Goal: Check status: Check status

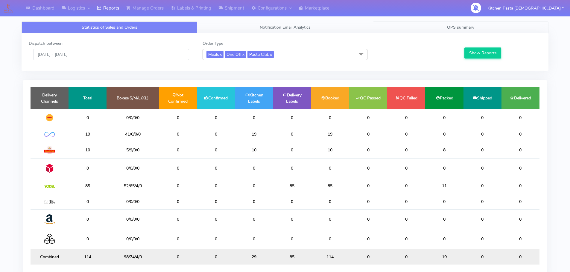
click at [455, 31] on link "OPS summary" at bounding box center [461, 28] width 176 height 12
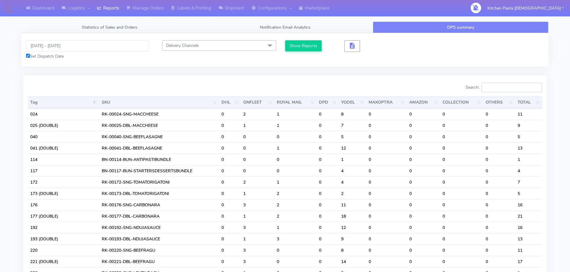
click at [494, 90] on input "Search:" at bounding box center [511, 88] width 61 height 10
click at [510, 87] on input "Search:" at bounding box center [511, 88] width 61 height 10
click at [86, 35] on div "[DATE] - [DATE] Set Dispatch Date Delivery Channels Select All DHL OnFleet Roya…" at bounding box center [285, 49] width 527 height 33
click at [82, 48] on input "[DATE] - [DATE]" at bounding box center [87, 45] width 123 height 11
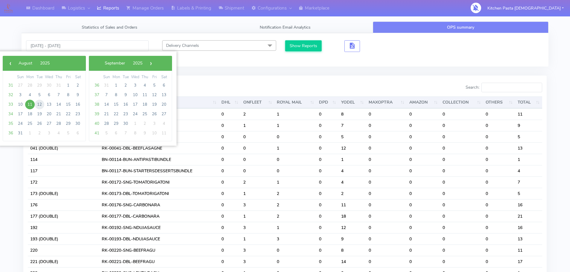
click at [42, 107] on span "12" at bounding box center [40, 105] width 10 height 10
type input "[DATE] - [DATE]"
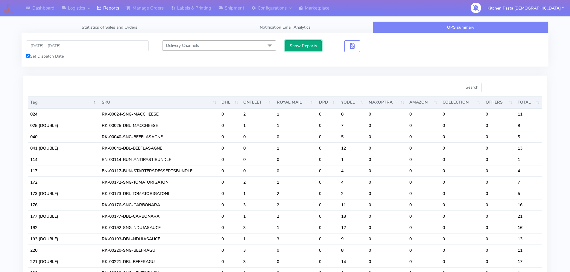
click at [296, 50] on button "Show Reports" at bounding box center [303, 45] width 37 height 11
click at [511, 92] on input "Search:" at bounding box center [511, 88] width 61 height 10
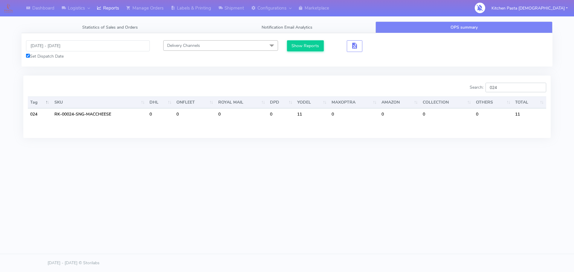
click at [511, 83] on input "024" at bounding box center [516, 88] width 61 height 10
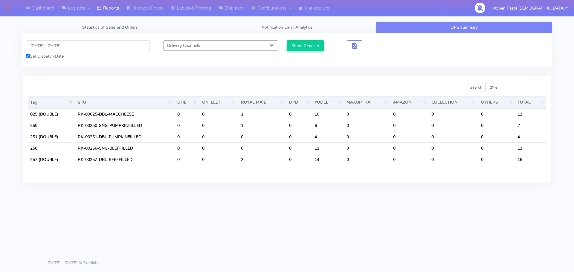
click at [530, 91] on input "025" at bounding box center [516, 88] width 61 height 10
click at [527, 88] on input "025" at bounding box center [516, 88] width 61 height 10
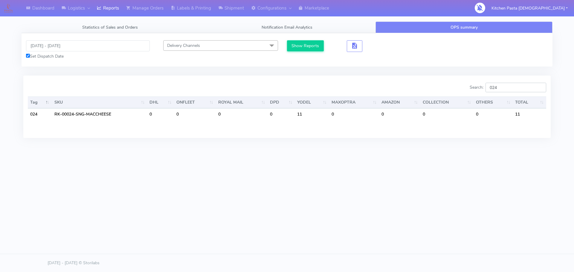
type input "024"
drag, startPoint x: 520, startPoint y: 81, endPoint x: 491, endPoint y: 81, distance: 29.3
click at [491, 81] on div "Search: 024 Tag SKU DHL ONFLEET ROYAL MAIL DPD YODEL MAXOPTRA AMAZON COLLECTION…" at bounding box center [287, 107] width 528 height 62
drag, startPoint x: 517, startPoint y: 90, endPoint x: 480, endPoint y: 82, distance: 37.1
click at [480, 82] on div "Search: 024 Tag SKU DHL ONFLEET ROYAL MAIL DPD YODEL MAXOPTRA AMAZON COLLECTION…" at bounding box center [287, 107] width 528 height 62
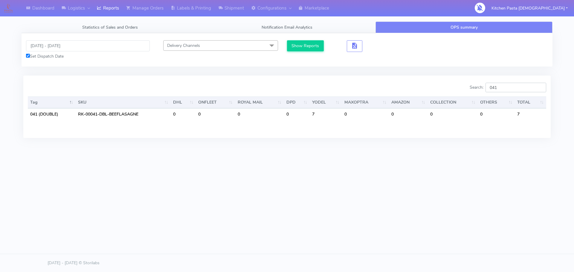
type input "041"
drag, startPoint x: 503, startPoint y: 88, endPoint x: 455, endPoint y: 60, distance: 55.6
click at [455, 60] on tab "[DATE] - [DATE] Set Dispatch Date Delivery Channels Select All DHL OnFleet Roya…" at bounding box center [287, 89] width 531 height 112
click at [93, 42] on input "[DATE] - [DATE]" at bounding box center [88, 45] width 124 height 11
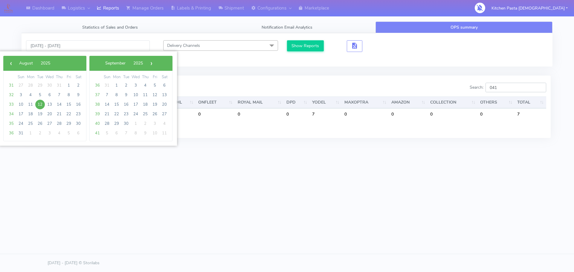
drag, startPoint x: 525, startPoint y: 91, endPoint x: 484, endPoint y: 87, distance: 40.5
click at [484, 87] on label "Search: 041" at bounding box center [508, 88] width 77 height 10
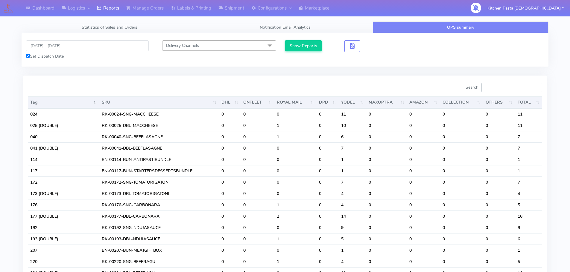
click at [517, 89] on input "Search:" at bounding box center [511, 88] width 61 height 10
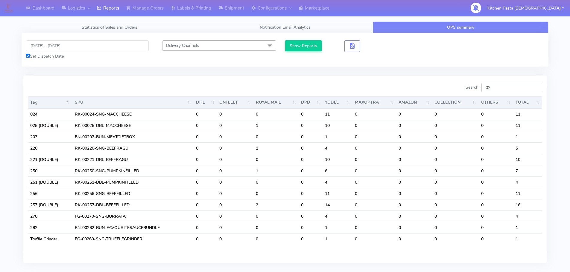
type input "0"
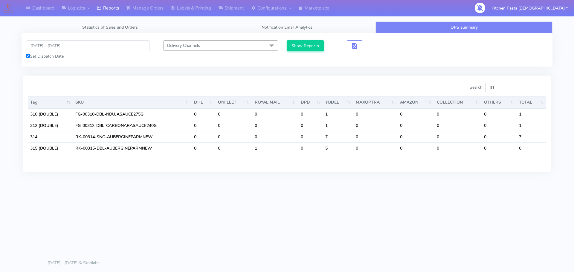
type input "3"
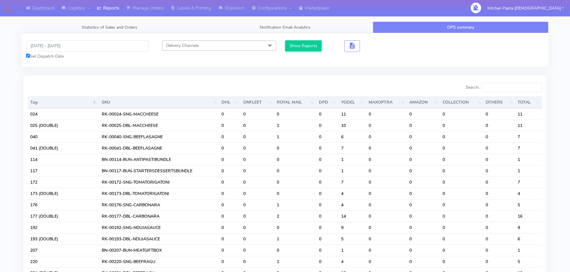
click at [511, 88] on input "Search:" at bounding box center [511, 88] width 61 height 10
click at [106, 17] on div "London Logistics" at bounding box center [82, 22] width 48 height 13
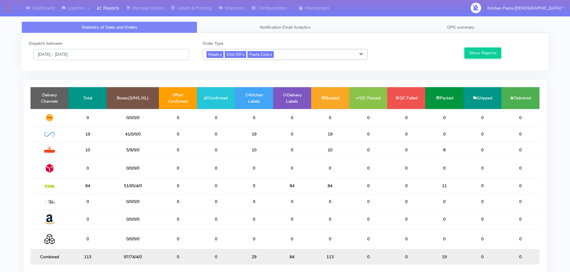
click at [99, 56] on input "[DATE] - [DATE]" at bounding box center [111, 54] width 156 height 11
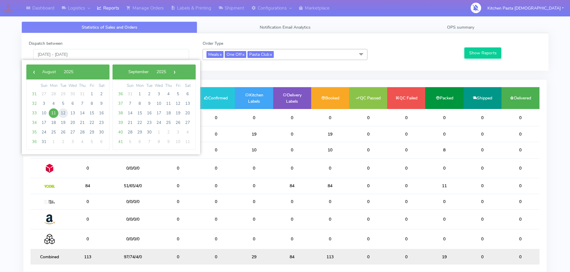
click at [66, 113] on span "12" at bounding box center [63, 114] width 10 height 10
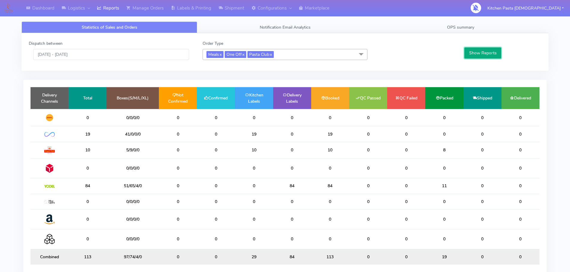
click at [485, 55] on button "Show Reports" at bounding box center [482, 53] width 37 height 11
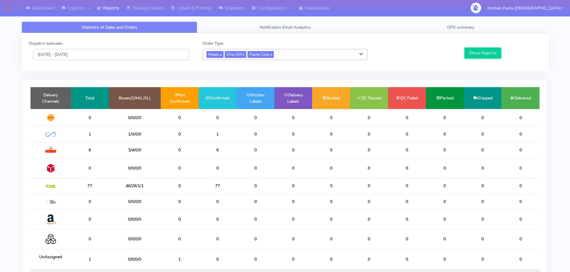
drag, startPoint x: 93, startPoint y: 53, endPoint x: 91, endPoint y: 60, distance: 6.6
click at [94, 53] on input "[DATE] - [DATE]" at bounding box center [111, 54] width 156 height 11
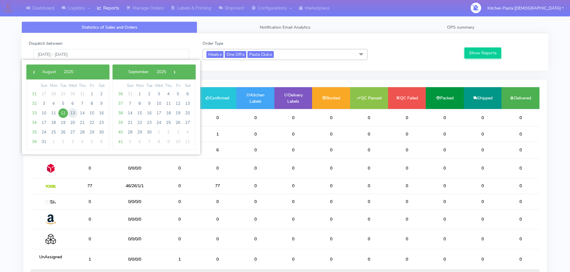
click at [74, 113] on span "13" at bounding box center [73, 114] width 10 height 10
type input "13/08/2025 - 13/08/2025"
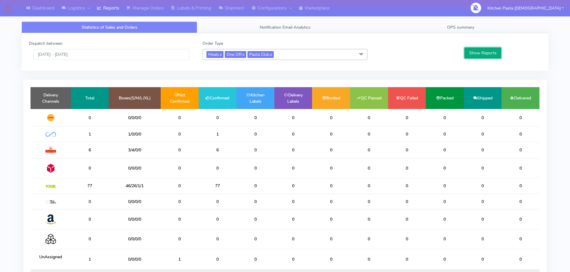
click at [491, 51] on button "Show Reports" at bounding box center [482, 53] width 37 height 11
